Goal: Check status: Check status

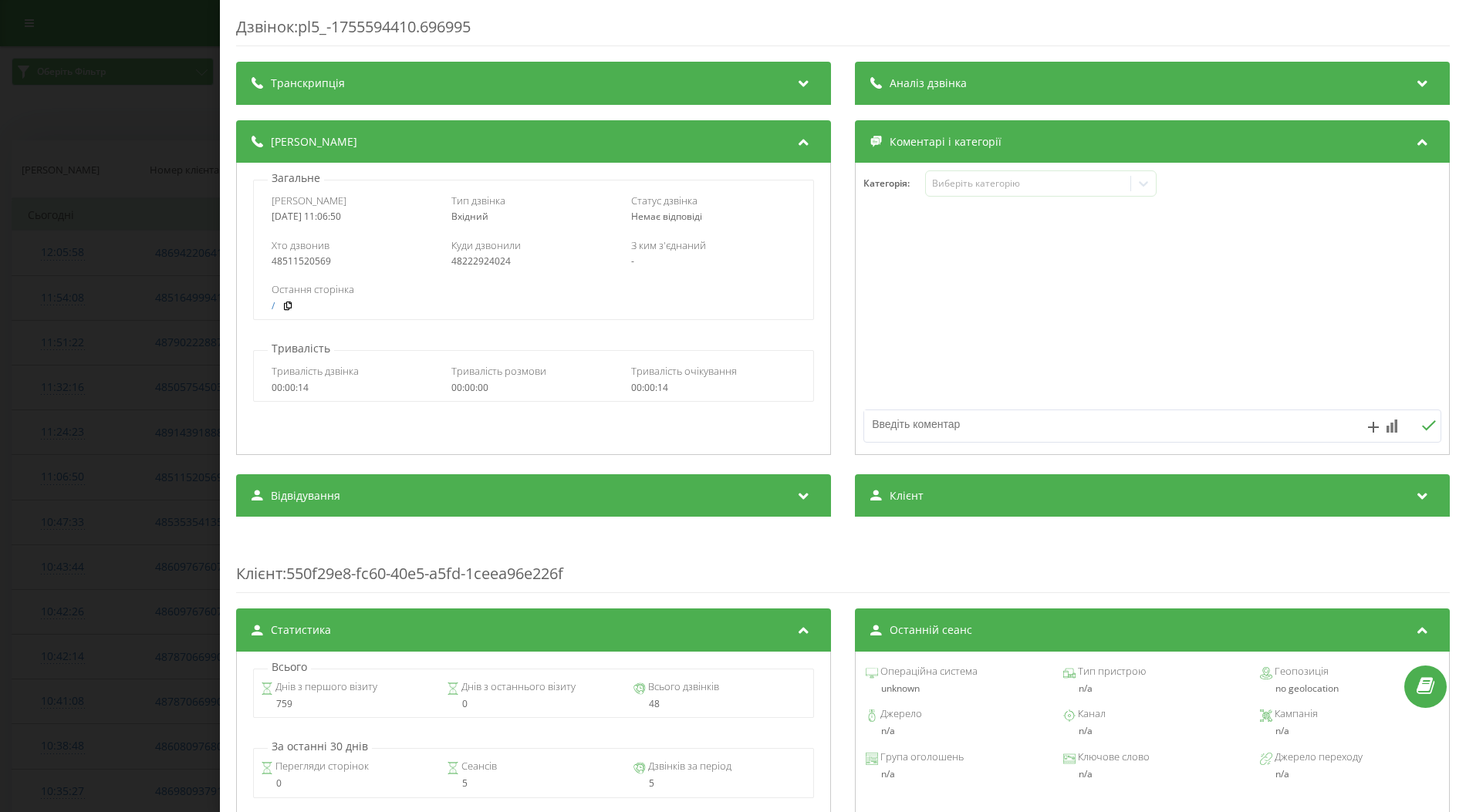
click at [130, 334] on div "Дзвінок : pl5_-1755594410.696995 Транскрипція Для AI-аналізу майбутніх дзвінків…" at bounding box center [733, 406] width 1466 height 812
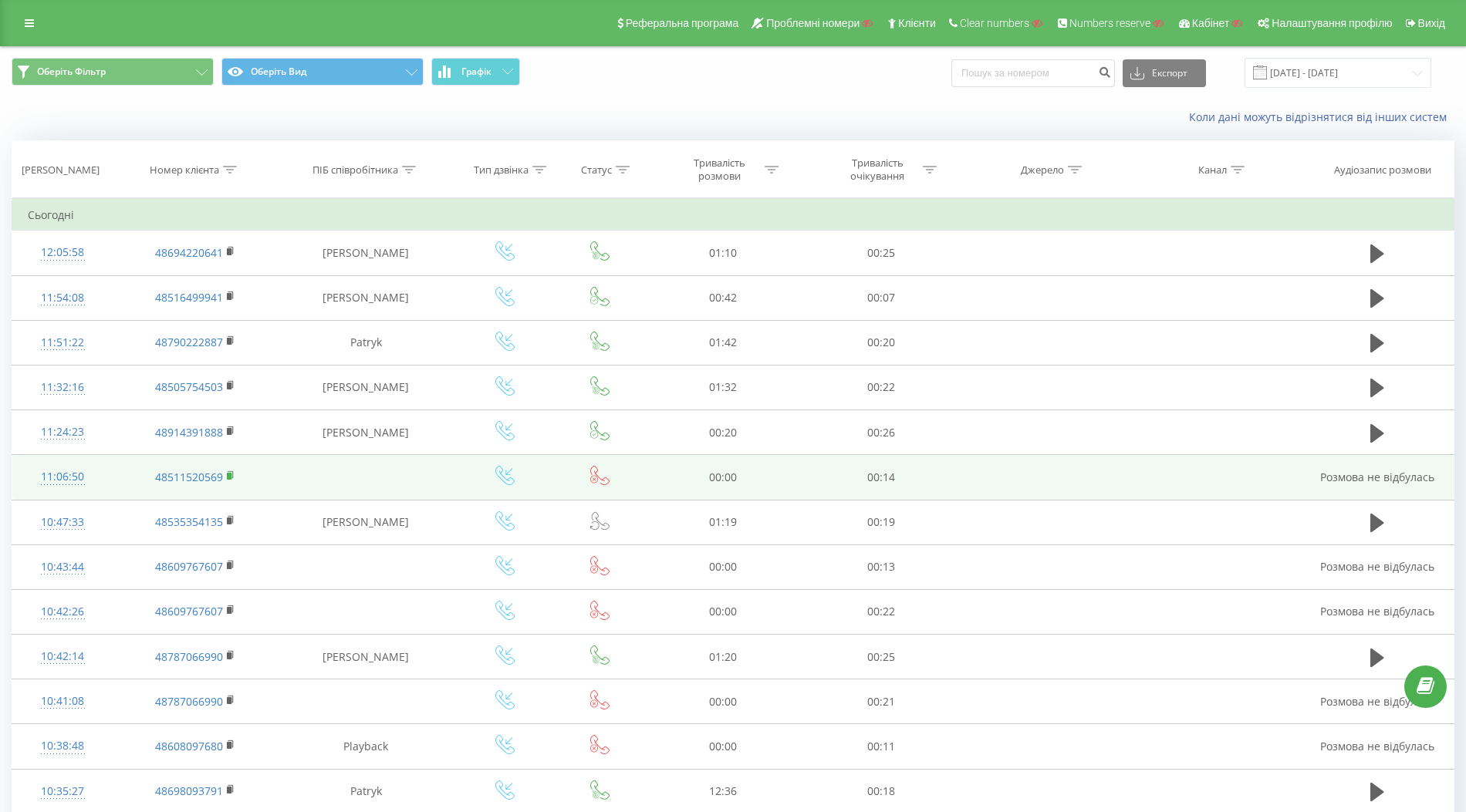
click at [229, 474] on rect at bounding box center [229, 476] width 5 height 7
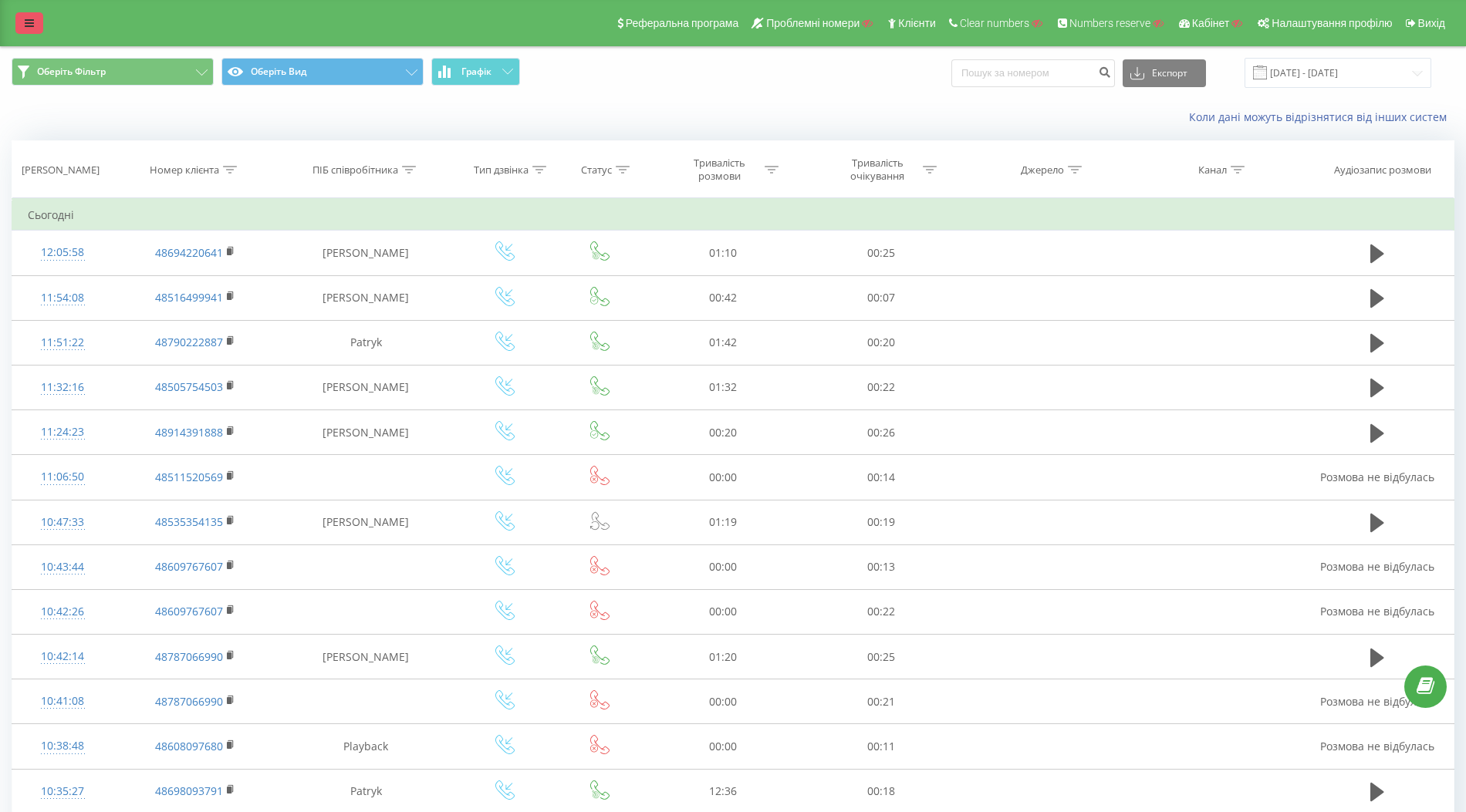
click at [31, 27] on icon at bounding box center [29, 23] width 9 height 11
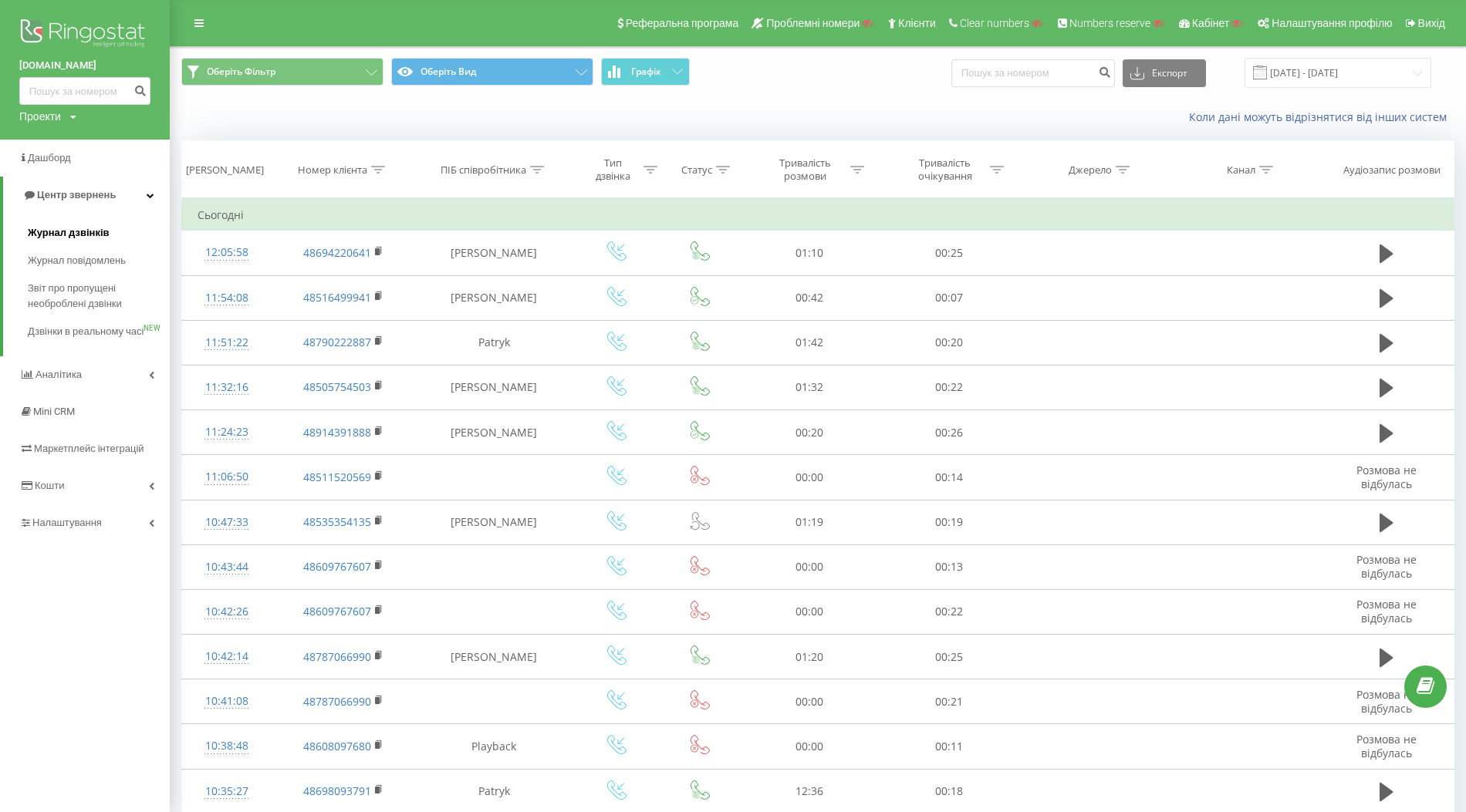
click at [71, 229] on span "Журнал дзвінків" at bounding box center [69, 233] width 82 height 16
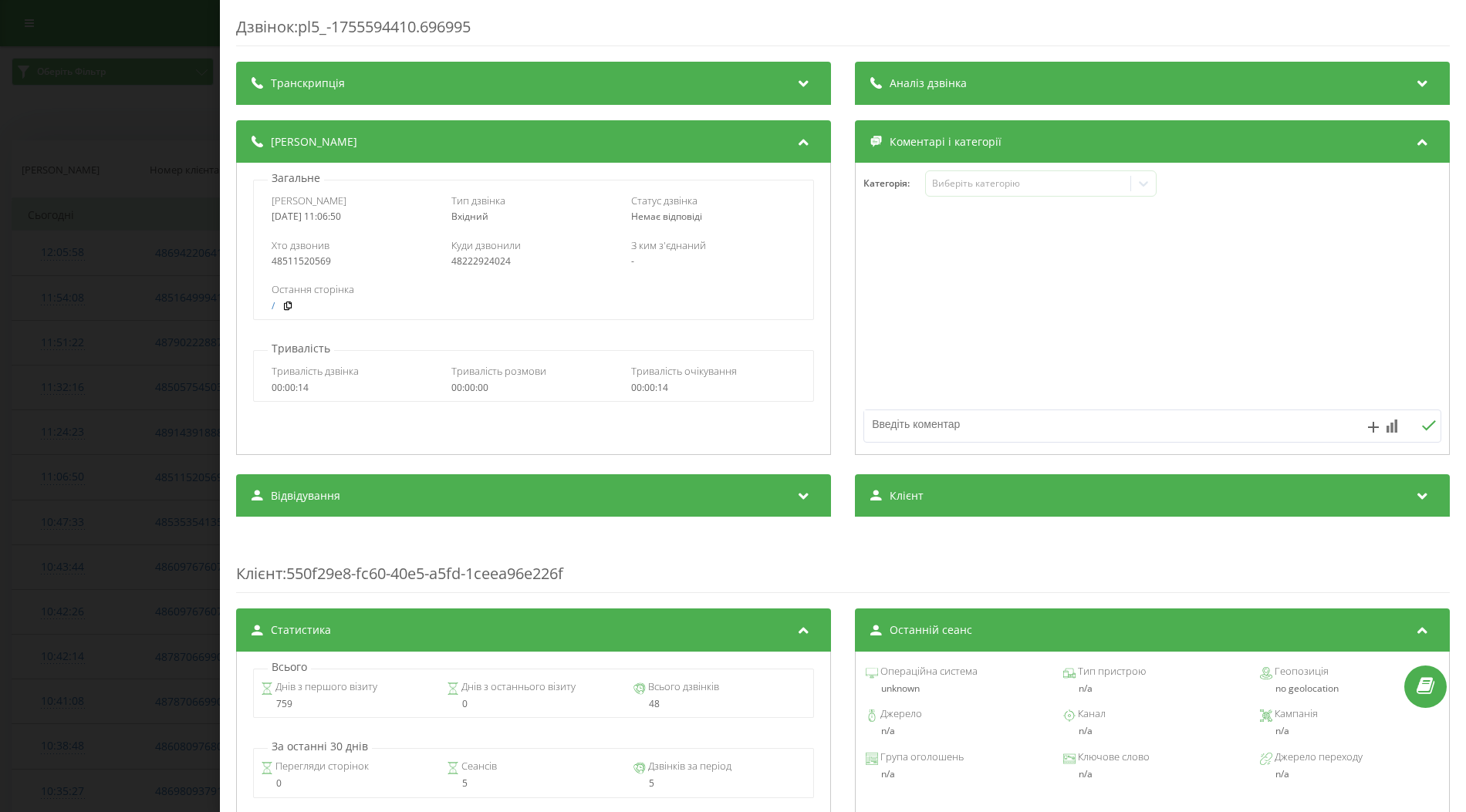
click at [106, 366] on div "Дзвінок : pl5_-1755594410.696995 Транскрипція Для AI-аналізу майбутніх дзвінків…" at bounding box center [733, 406] width 1466 height 812
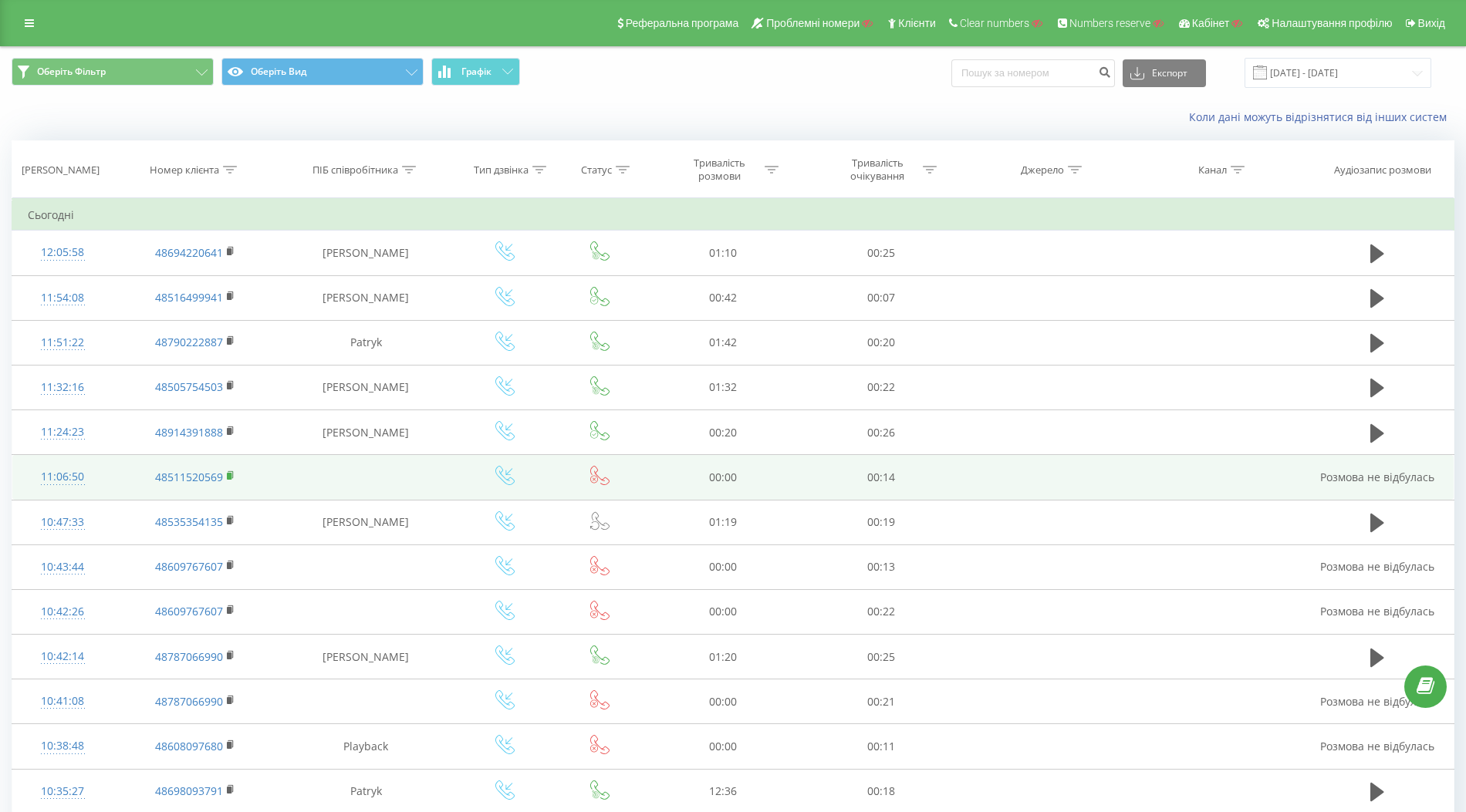
click at [231, 473] on rect at bounding box center [229, 476] width 5 height 7
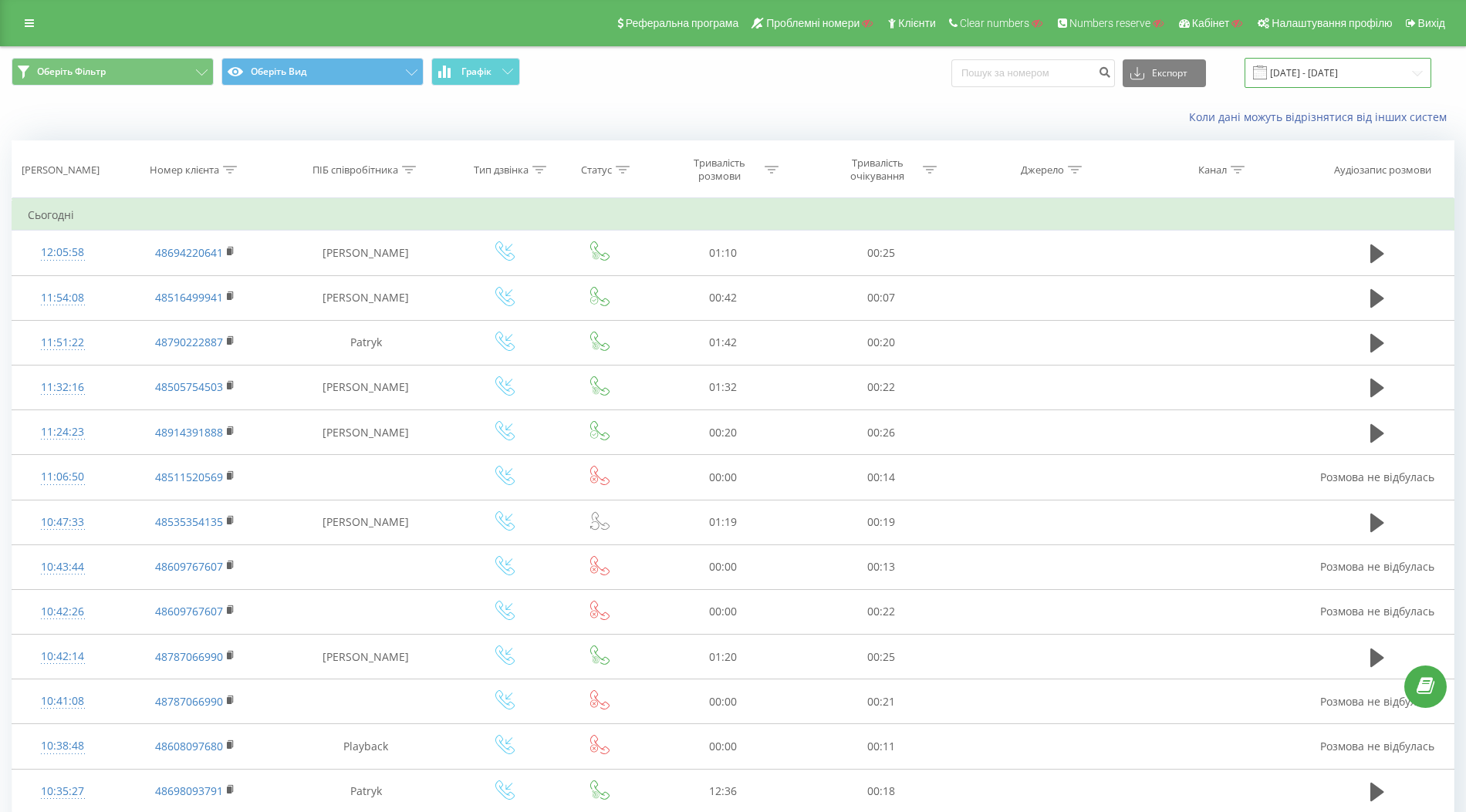
click at [1331, 73] on input "[DATE] - [DATE]" at bounding box center [1338, 73] width 187 height 30
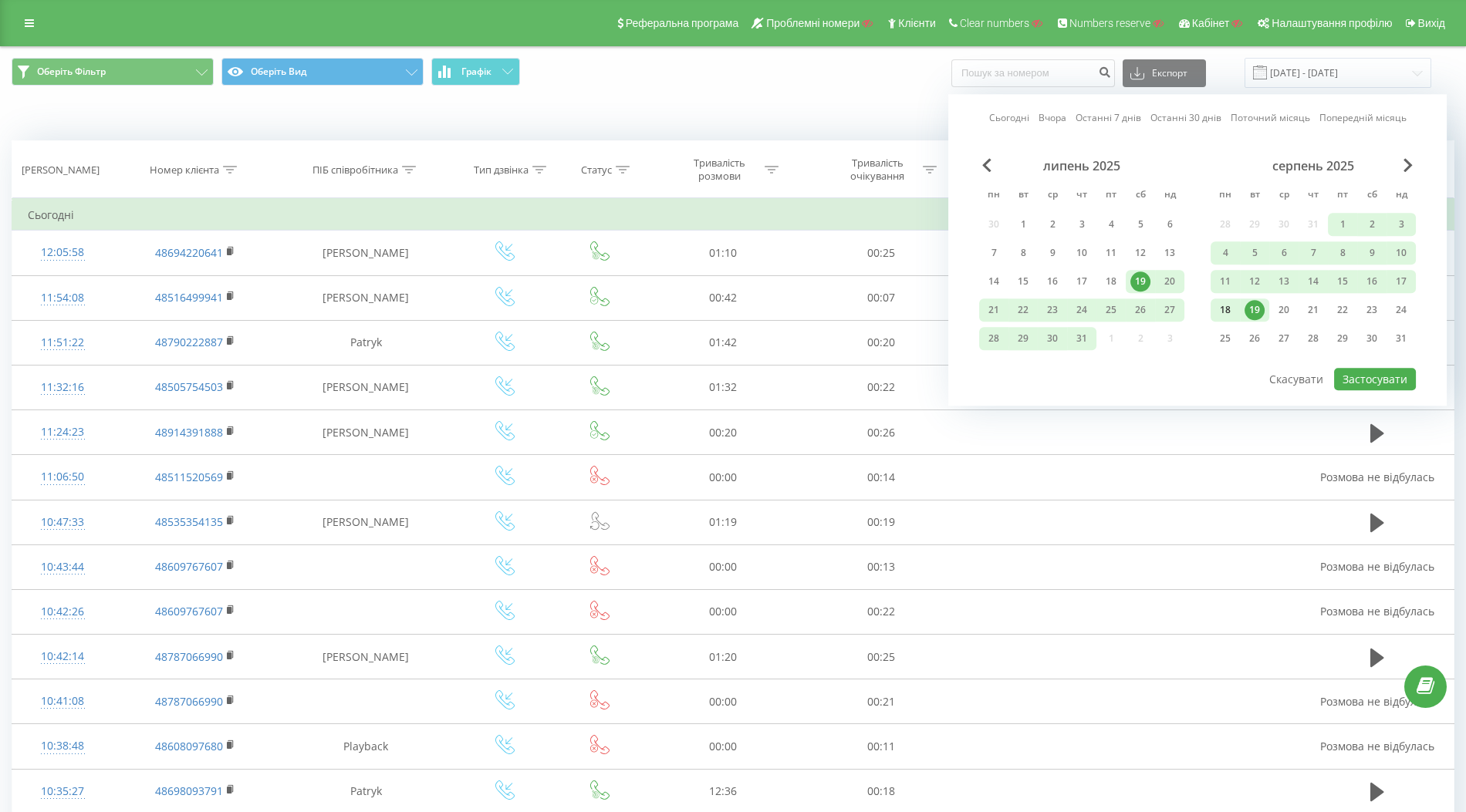
click at [1233, 302] on div "18" at bounding box center [1225, 310] width 20 height 20
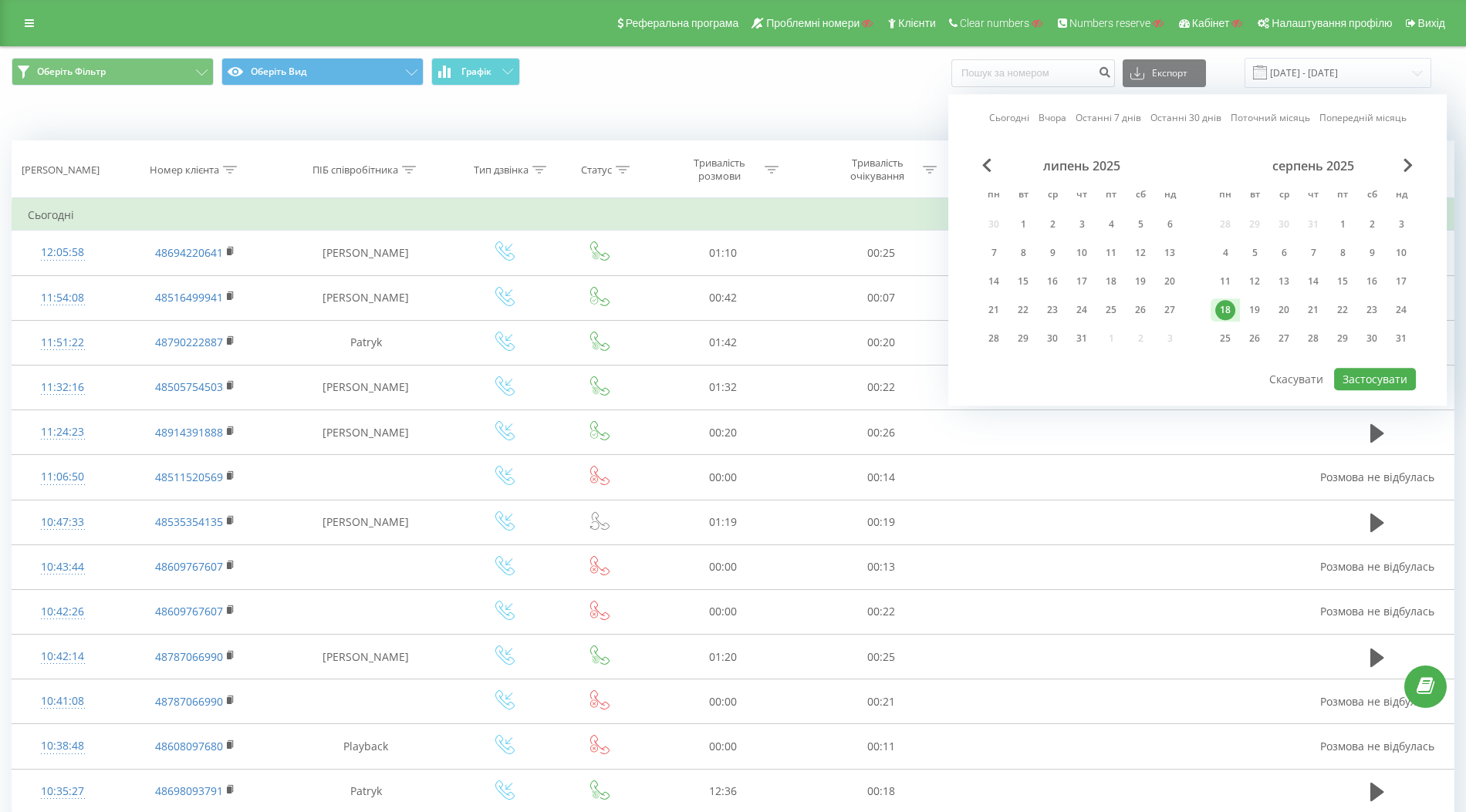
click at [1233, 302] on div "18" at bounding box center [1225, 310] width 20 height 20
click at [1367, 378] on button "Застосувати" at bounding box center [1374, 379] width 82 height 22
type input "18.08.2025 - 18.08.2025"
